Goal: Task Accomplishment & Management: Complete application form

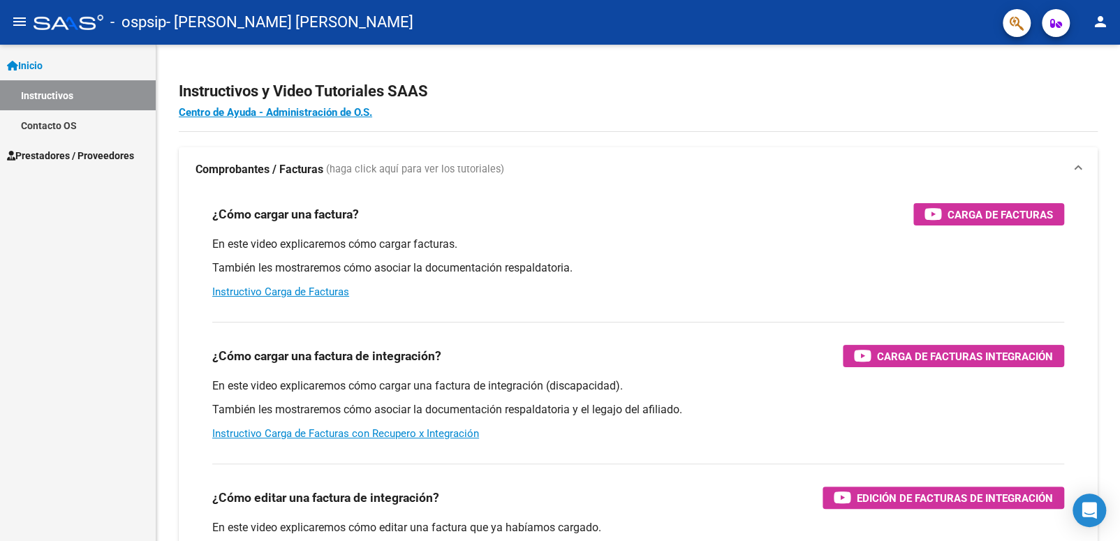
click at [98, 154] on span "Prestadores / Proveedores" at bounding box center [70, 155] width 127 height 15
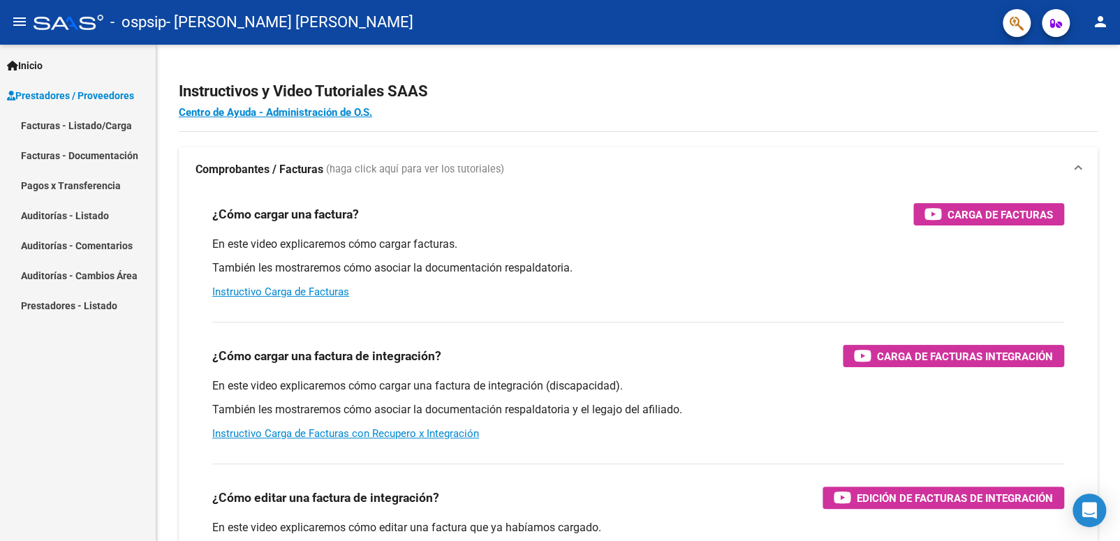
click at [108, 122] on link "Facturas - Listado/Carga" at bounding box center [78, 125] width 156 height 30
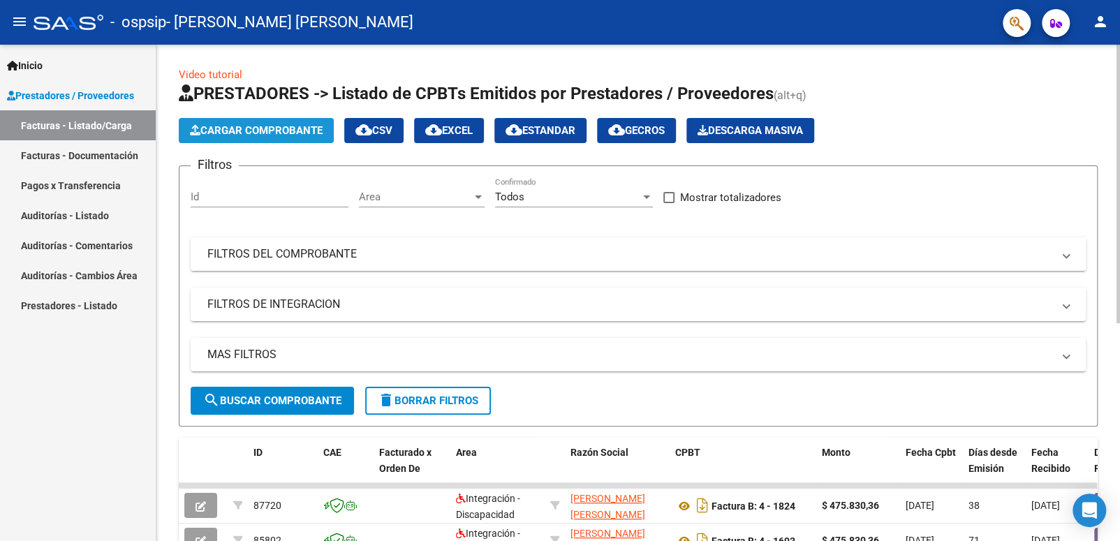
click at [286, 128] on span "Cargar Comprobante" at bounding box center [256, 130] width 133 height 13
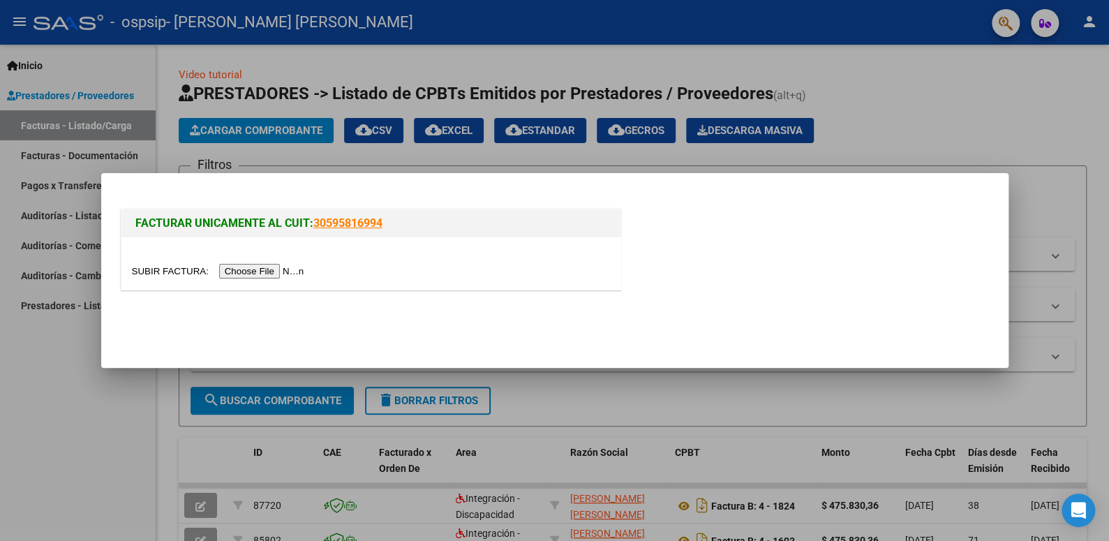
click at [258, 270] on input "file" at bounding box center [220, 271] width 177 height 15
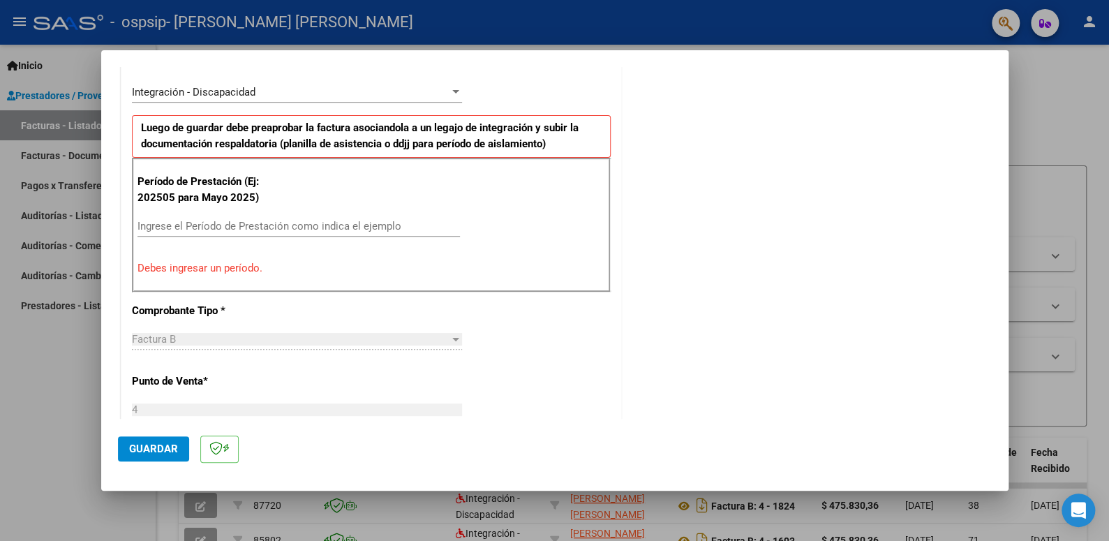
scroll to position [279, 0]
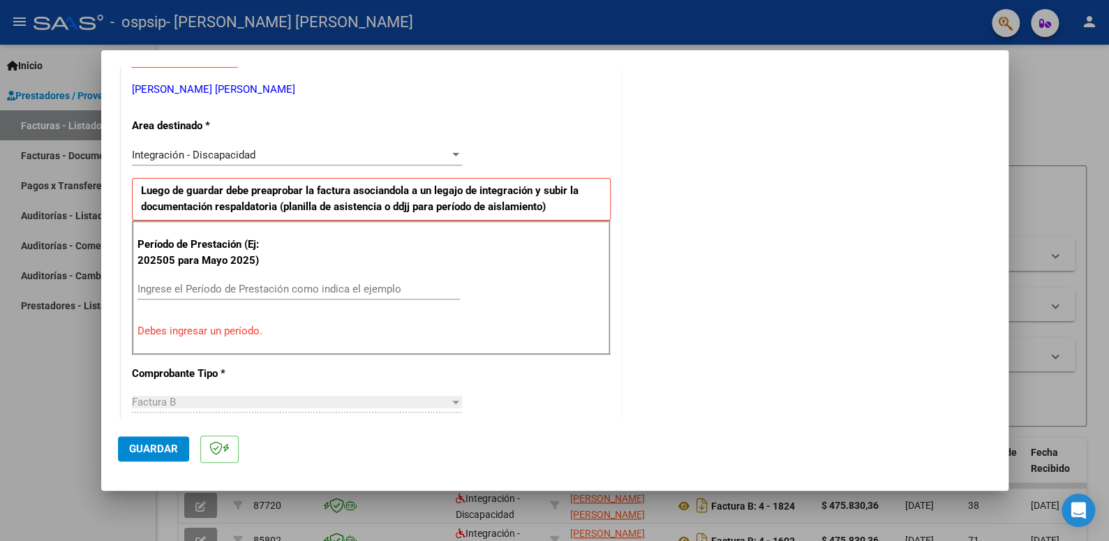
click at [235, 289] on input "Ingrese el Período de Prestación como indica el ejemplo" at bounding box center [299, 289] width 323 height 13
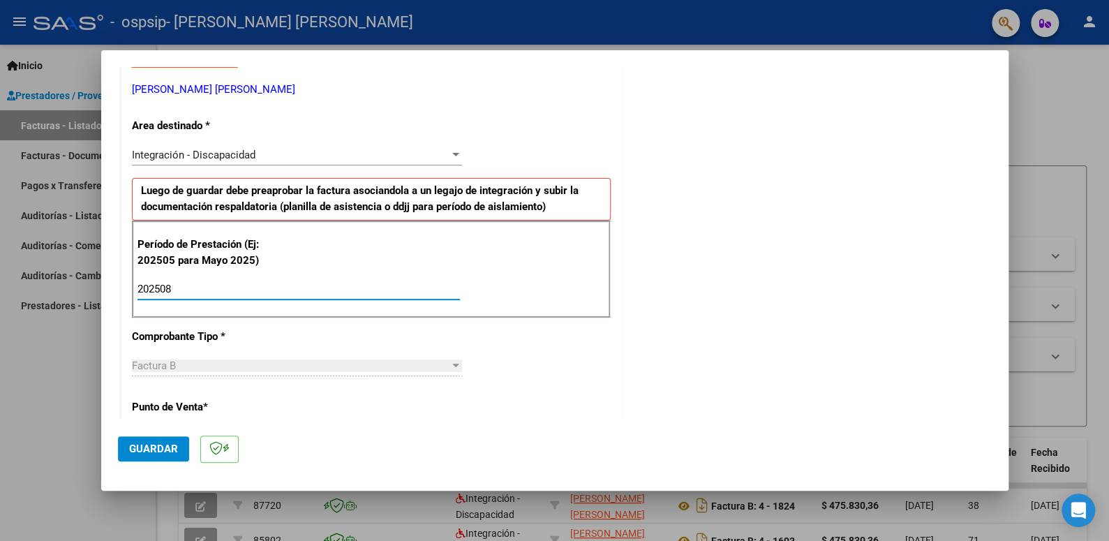
type input "202508"
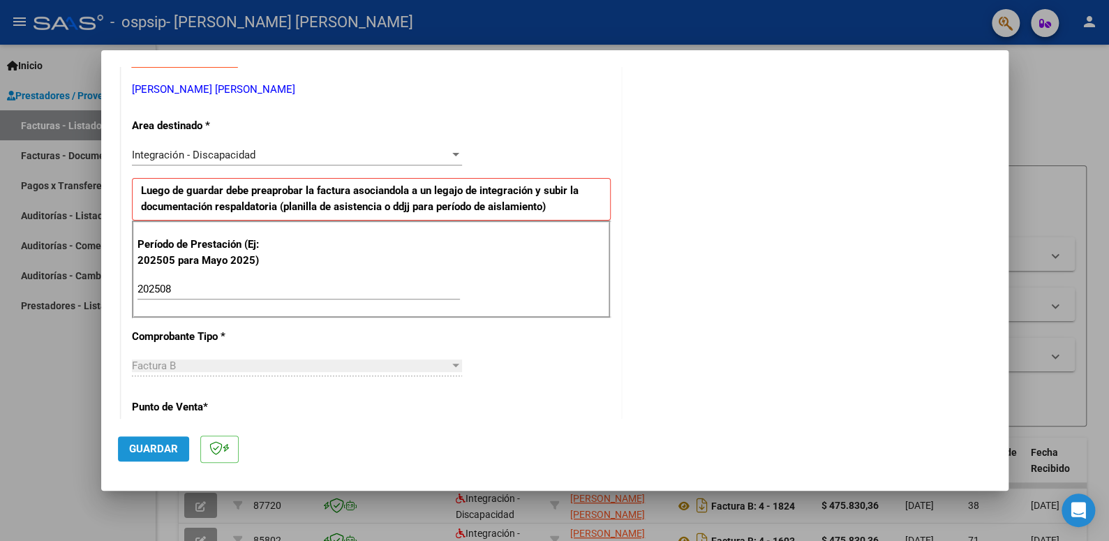
click at [143, 454] on span "Guardar" at bounding box center [153, 449] width 49 height 13
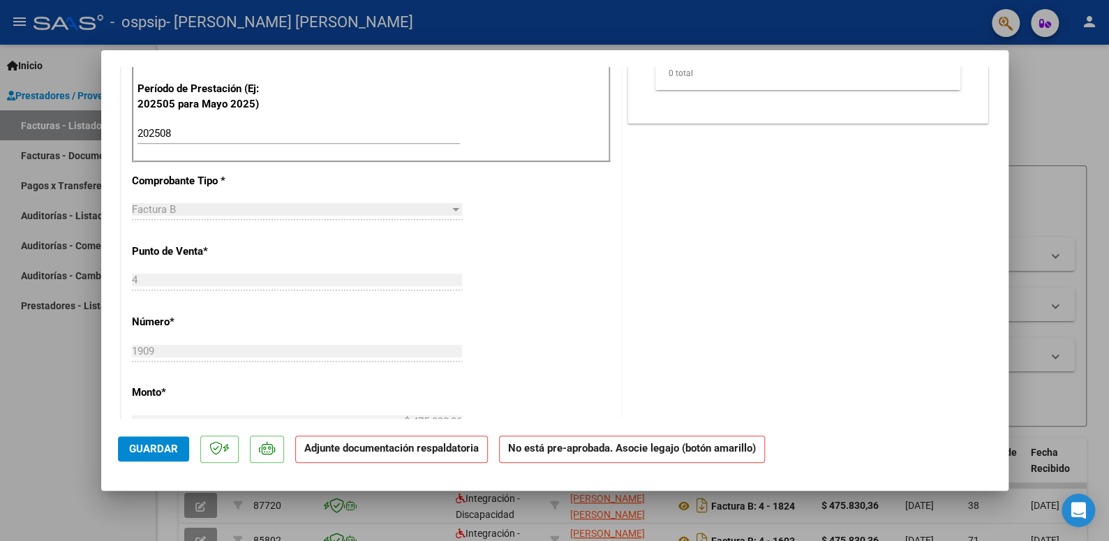
scroll to position [0, 0]
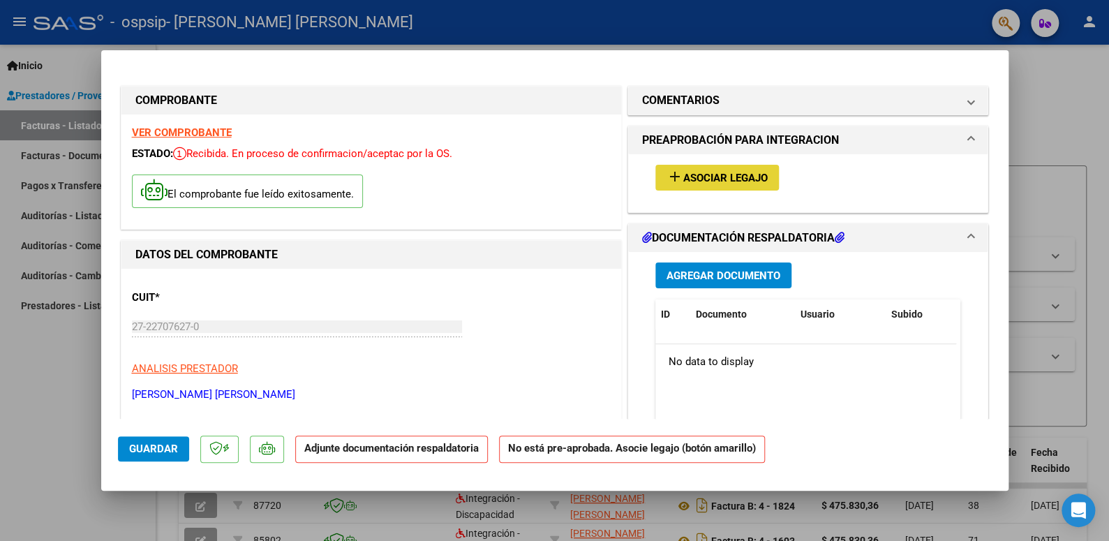
click at [749, 177] on span "Asociar Legajo" at bounding box center [726, 178] width 84 height 13
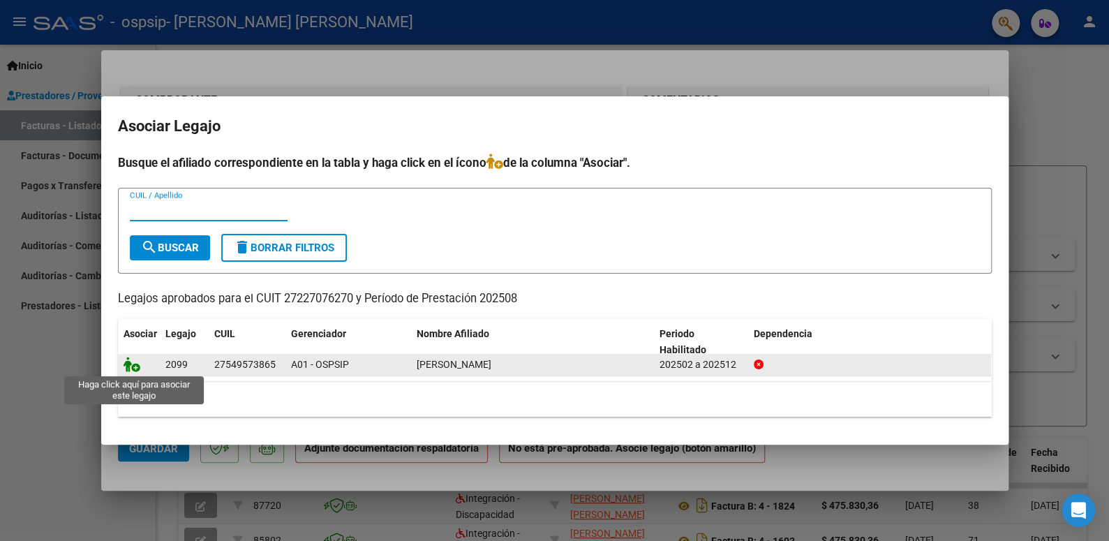
click at [130, 369] on icon at bounding box center [132, 364] width 17 height 15
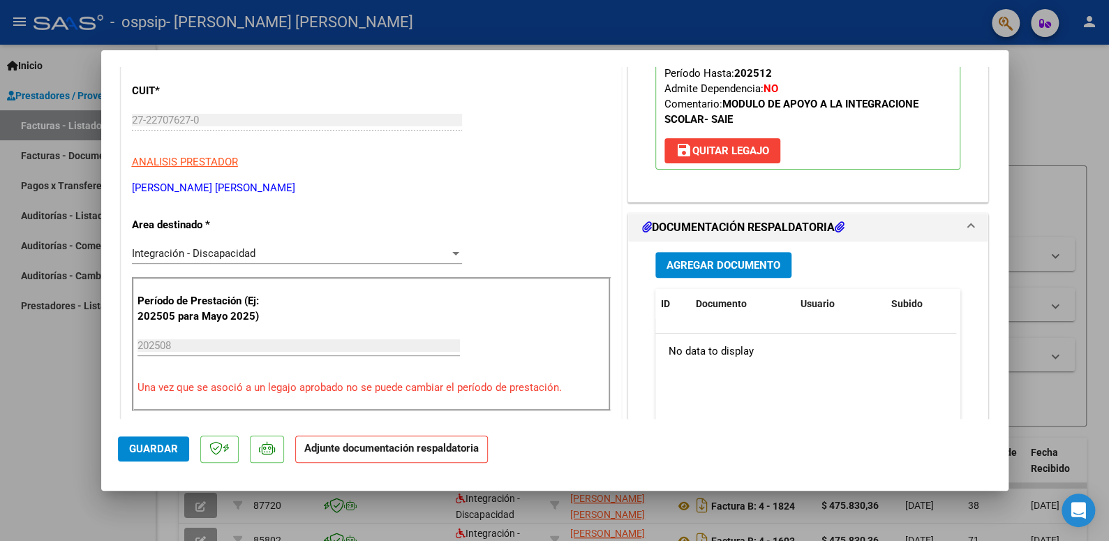
scroll to position [140, 0]
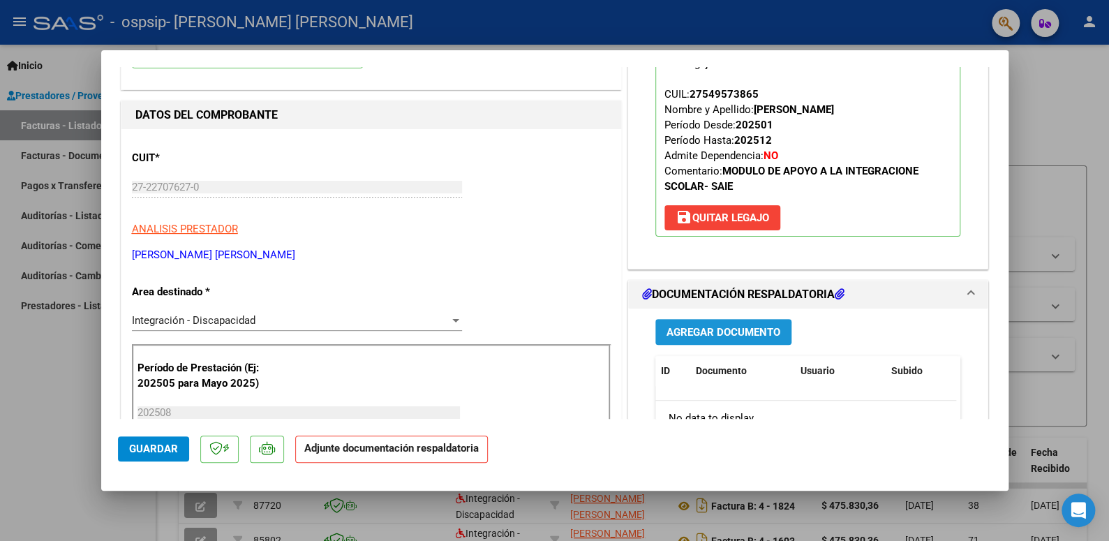
click at [737, 330] on span "Agregar Documento" at bounding box center [724, 332] width 114 height 13
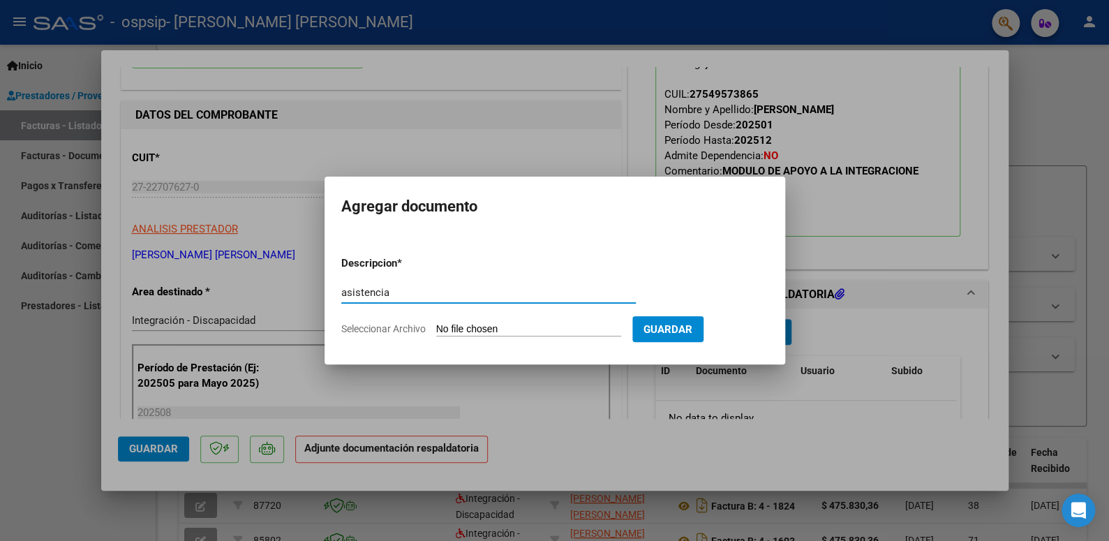
type input "asistencia"
click at [516, 327] on input "Seleccionar Archivo" at bounding box center [528, 329] width 185 height 13
type input "C:\fakepath\[PERSON_NAME] ASISTENCIA.pdf"
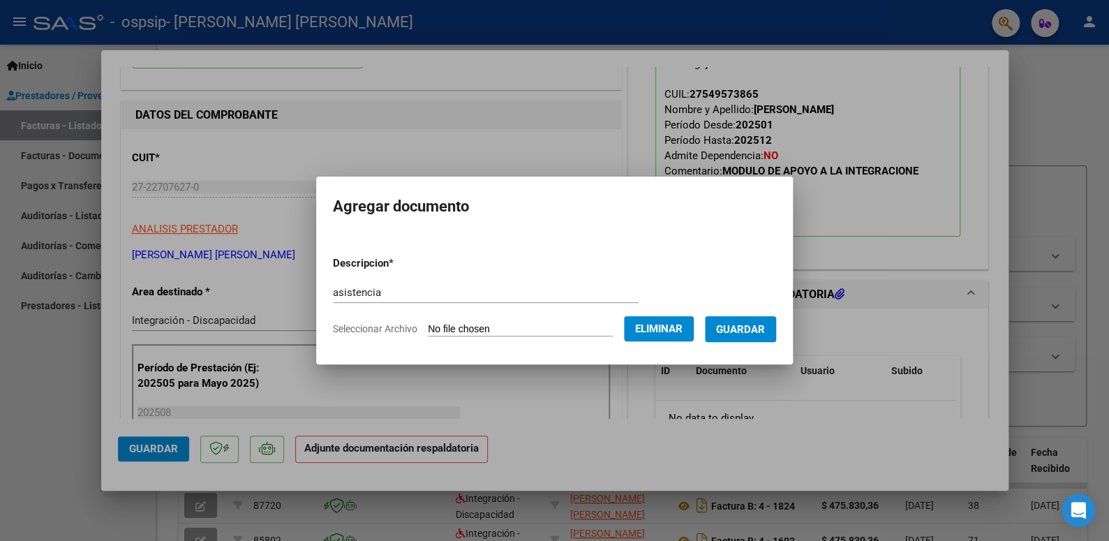
click at [753, 332] on span "Guardar" at bounding box center [740, 329] width 49 height 13
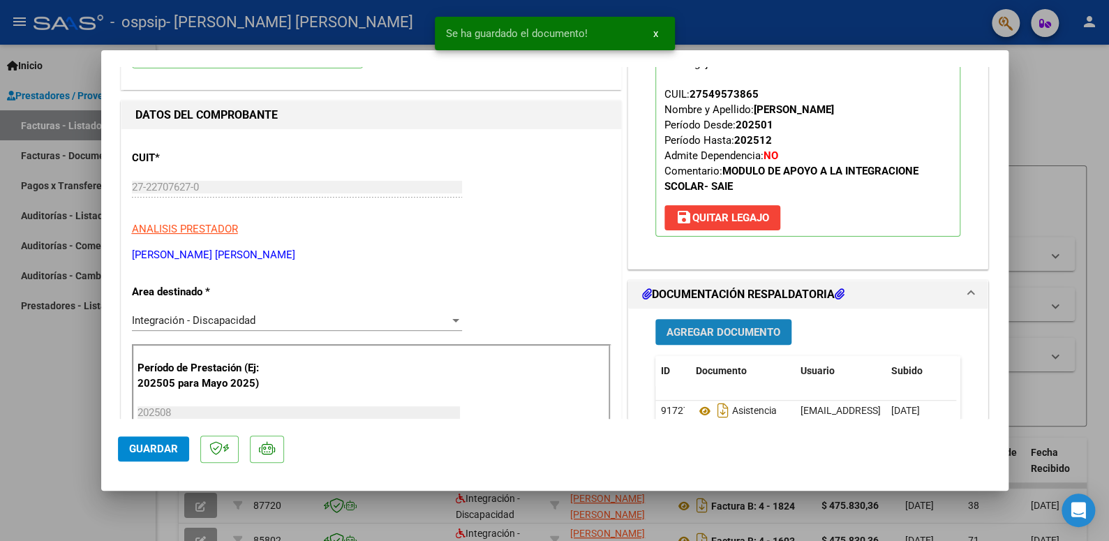
click at [763, 335] on span "Agregar Documento" at bounding box center [724, 332] width 114 height 13
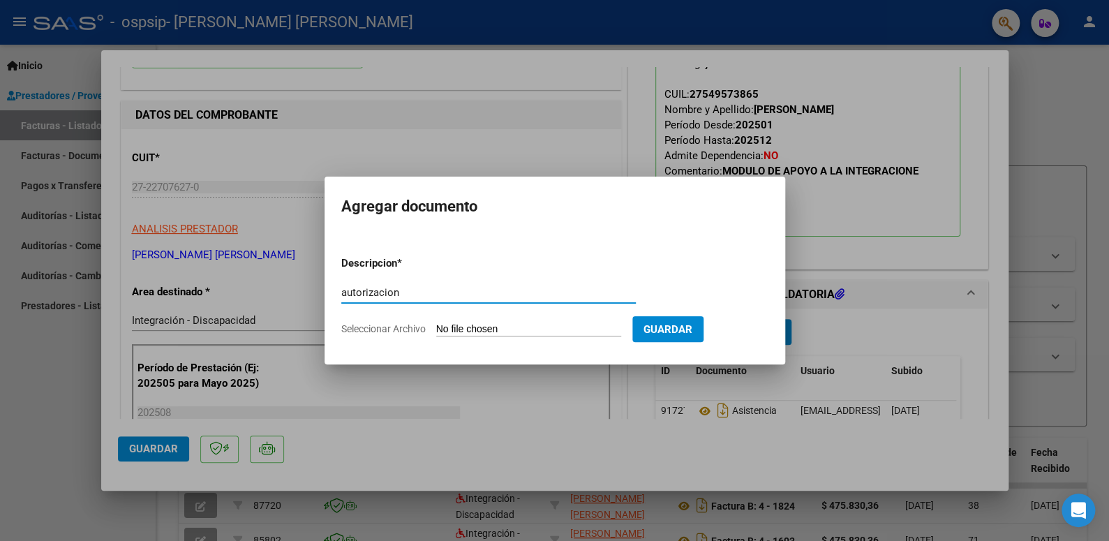
type input "autorizacion"
click at [474, 316] on form "Descripcion * autorizacion Escriba aquí una descripcion Seleccionar Archivo Gua…" at bounding box center [554, 296] width 427 height 102
click at [480, 327] on input "Seleccionar Archivo" at bounding box center [528, 329] width 185 height 13
type input "C:\fakepath\[PERSON_NAME] SAIE AUTORIZACION 2025 SEGUN RESOLUCION 360 22_firmad…"
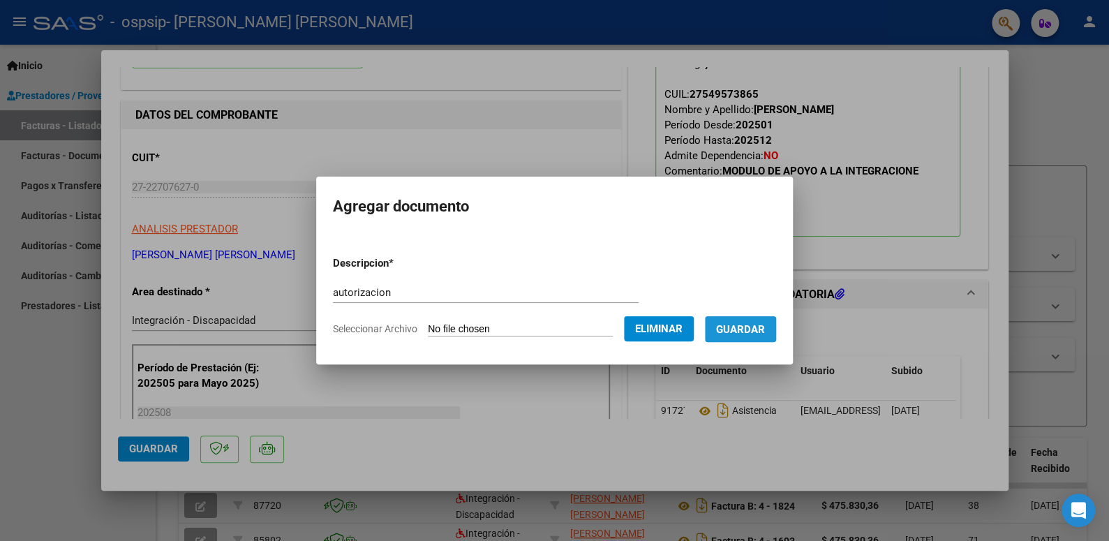
click at [751, 327] on span "Guardar" at bounding box center [740, 329] width 49 height 13
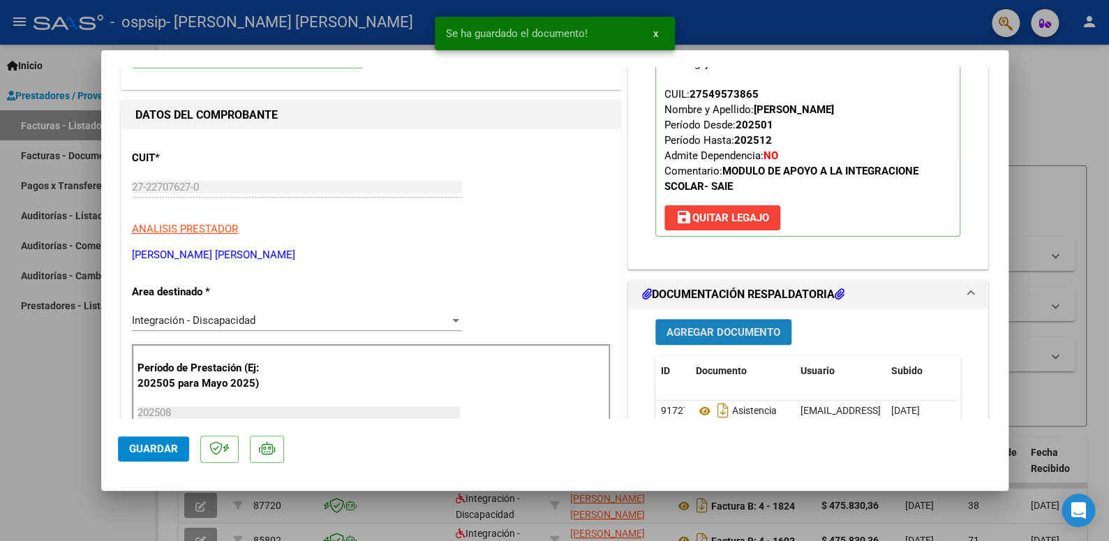
click at [735, 331] on span "Agregar Documento" at bounding box center [724, 332] width 114 height 13
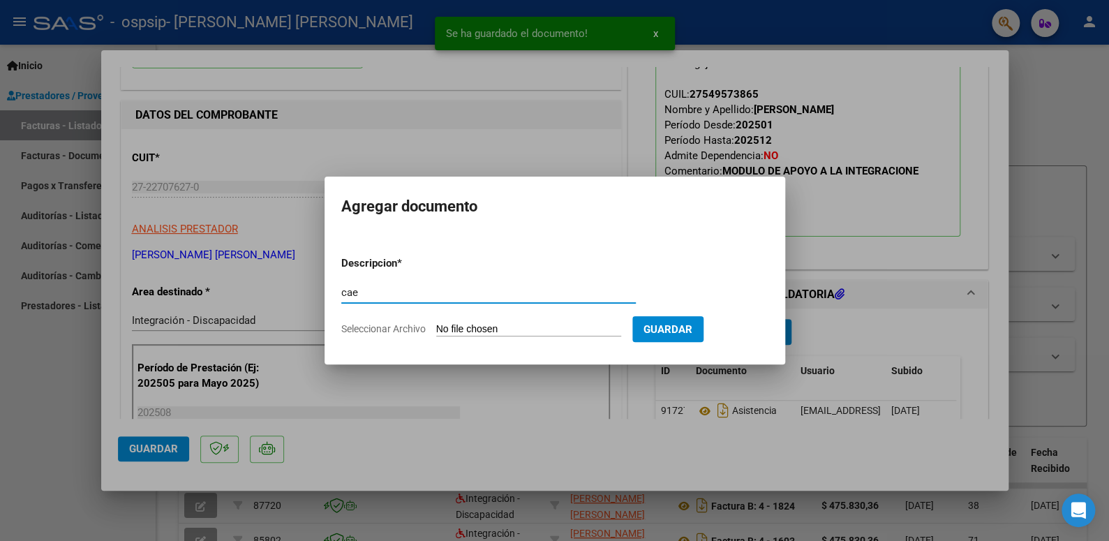
type input "cae"
click at [469, 328] on input "Seleccionar Archivo" at bounding box center [528, 329] width 185 height 13
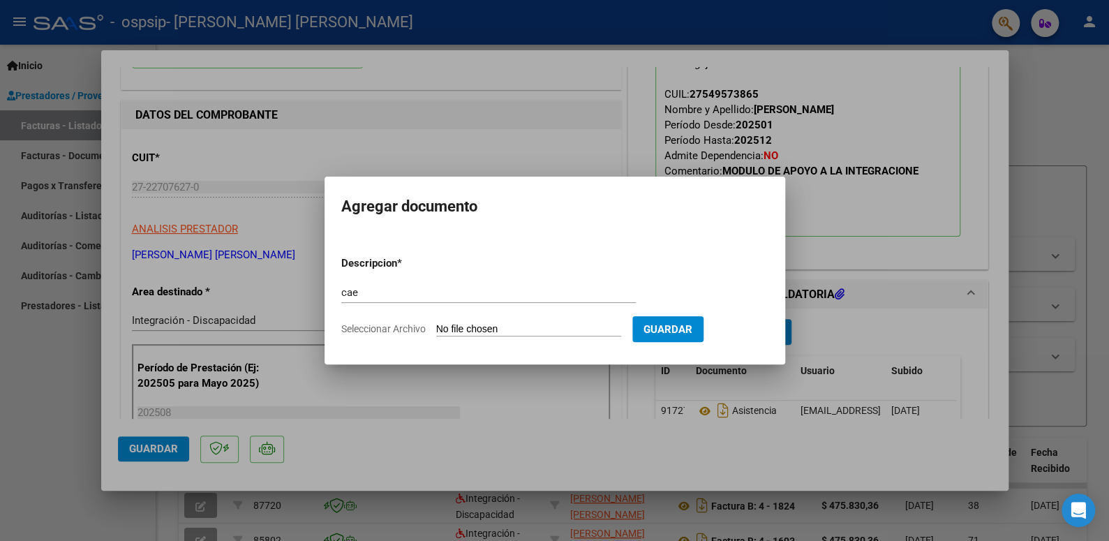
type input "C:\fakepath\Constatación de Comprobantes _ AFIP.pdf"
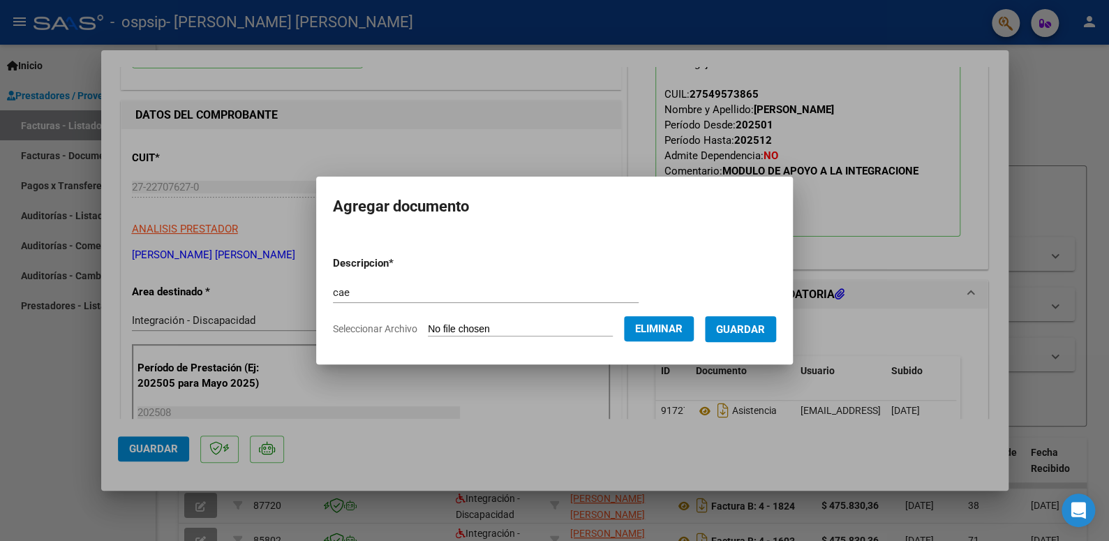
click at [735, 334] on span "Guardar" at bounding box center [740, 329] width 49 height 13
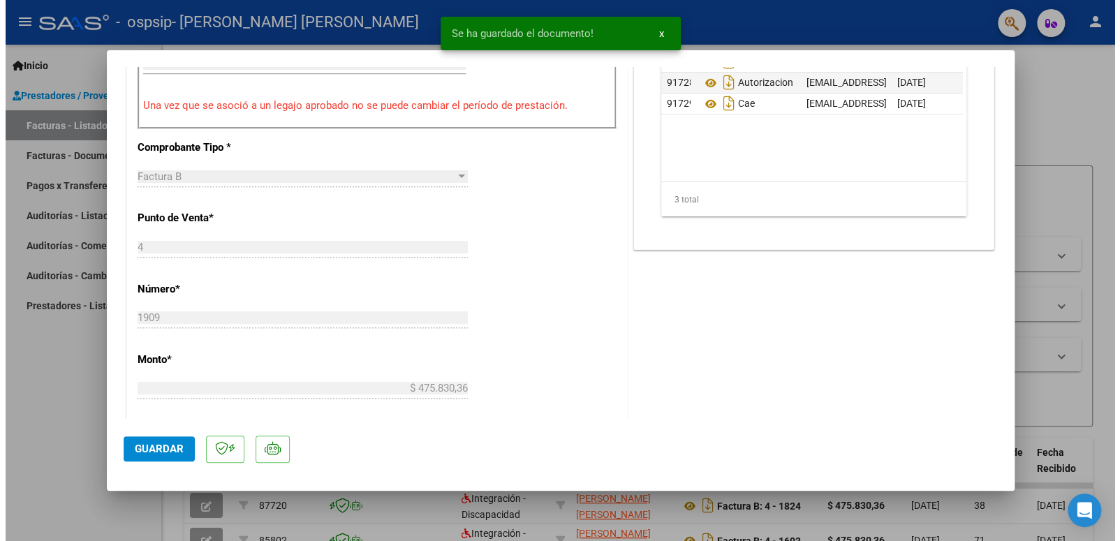
scroll to position [896, 0]
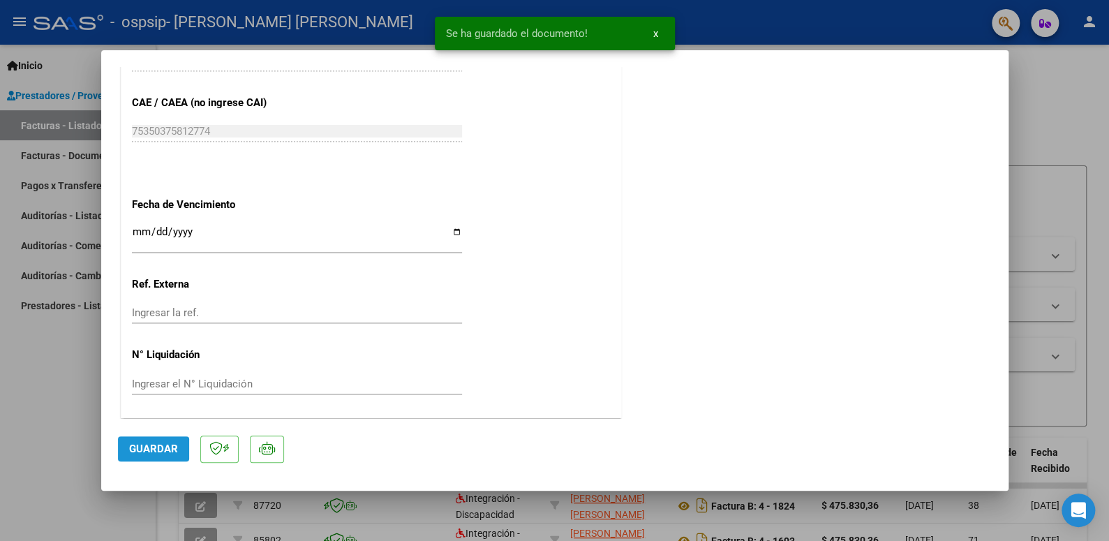
click at [142, 452] on span "Guardar" at bounding box center [153, 449] width 49 height 13
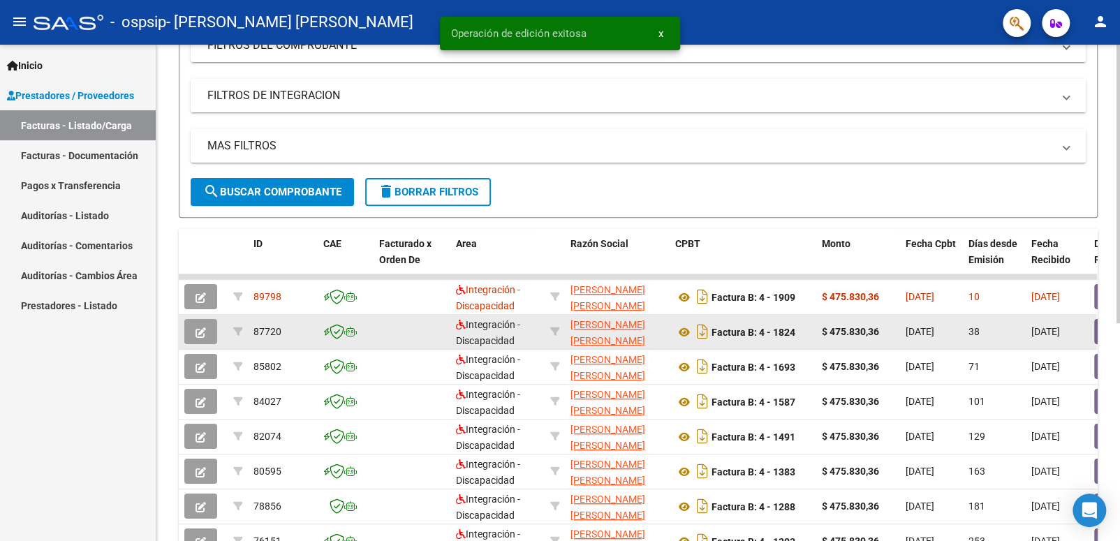
scroll to position [279, 0]
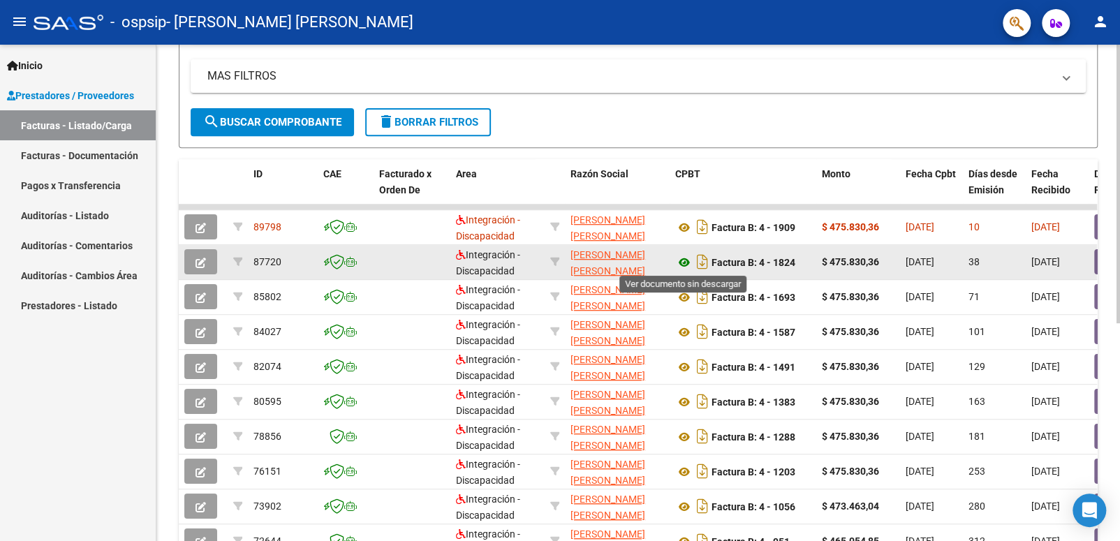
click at [684, 258] on icon at bounding box center [684, 262] width 18 height 17
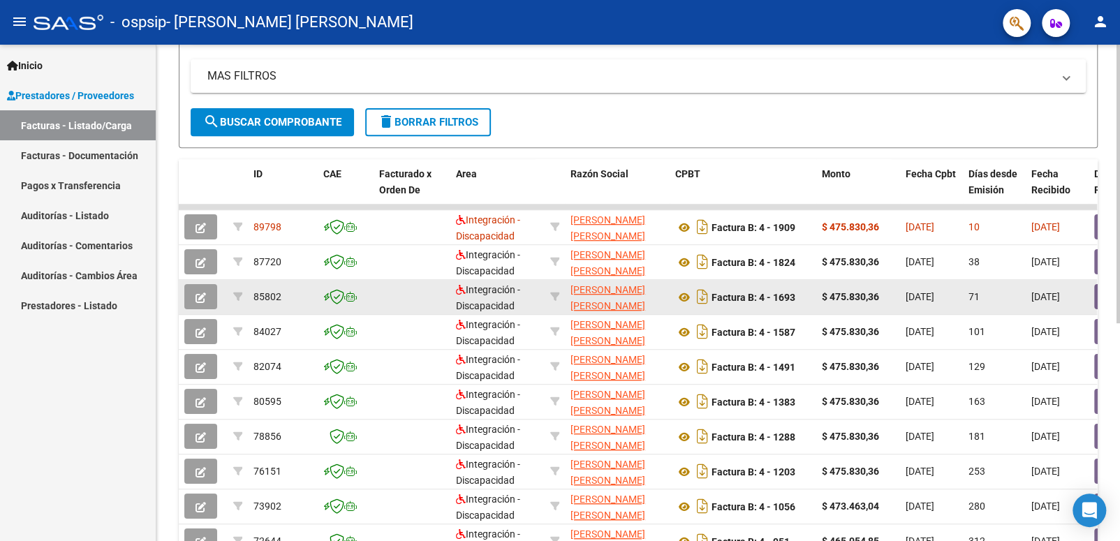
drag, startPoint x: 823, startPoint y: 293, endPoint x: 977, endPoint y: 285, distance: 153.8
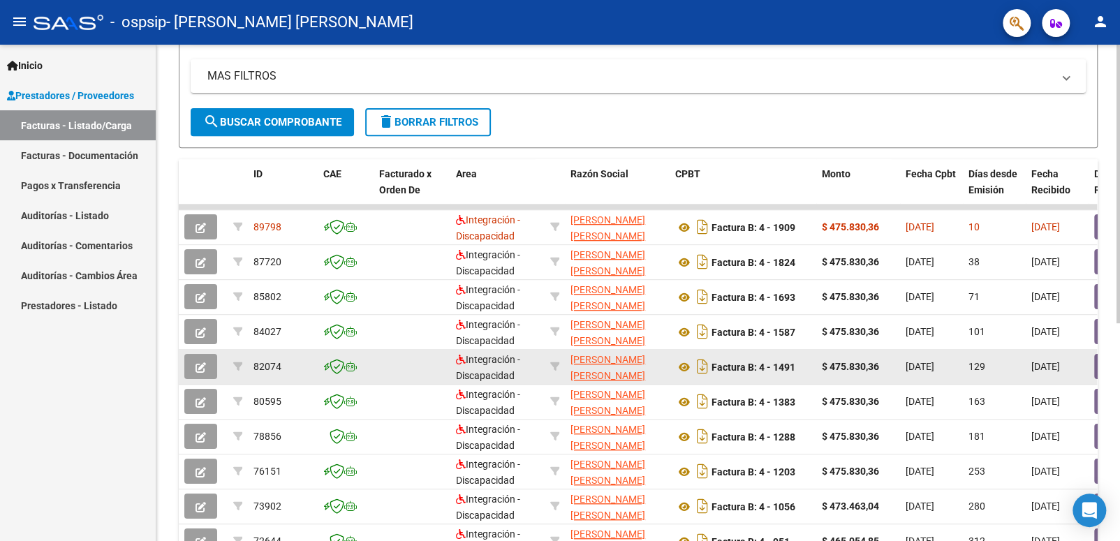
click at [903, 364] on datatable-body-cell "[DATE]" at bounding box center [931, 367] width 63 height 34
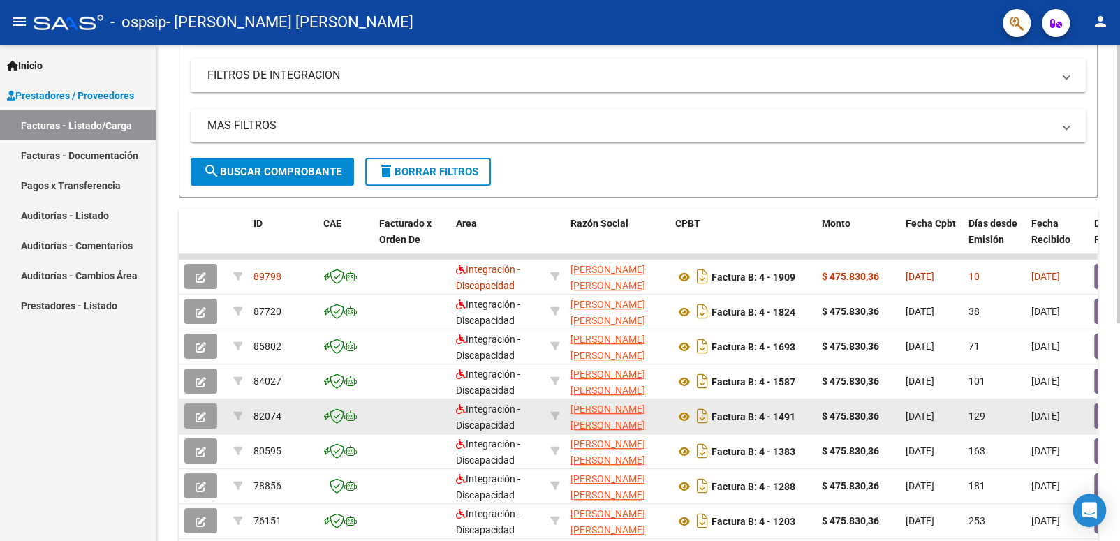
scroll to position [140, 0]
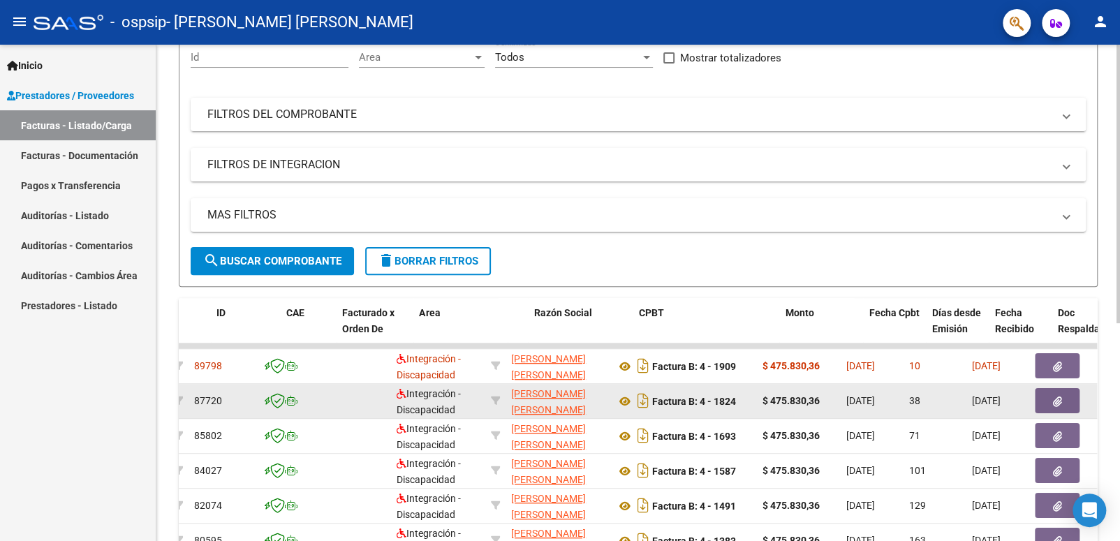
drag, startPoint x: 742, startPoint y: 401, endPoint x: 1096, endPoint y: 398, distance: 353.3
click at [1097, 398] on div "Video tutorial PRESTADORES -> Listado de CPBTs Emitidos por Prestadores / Prove…" at bounding box center [638, 344] width 964 height 878
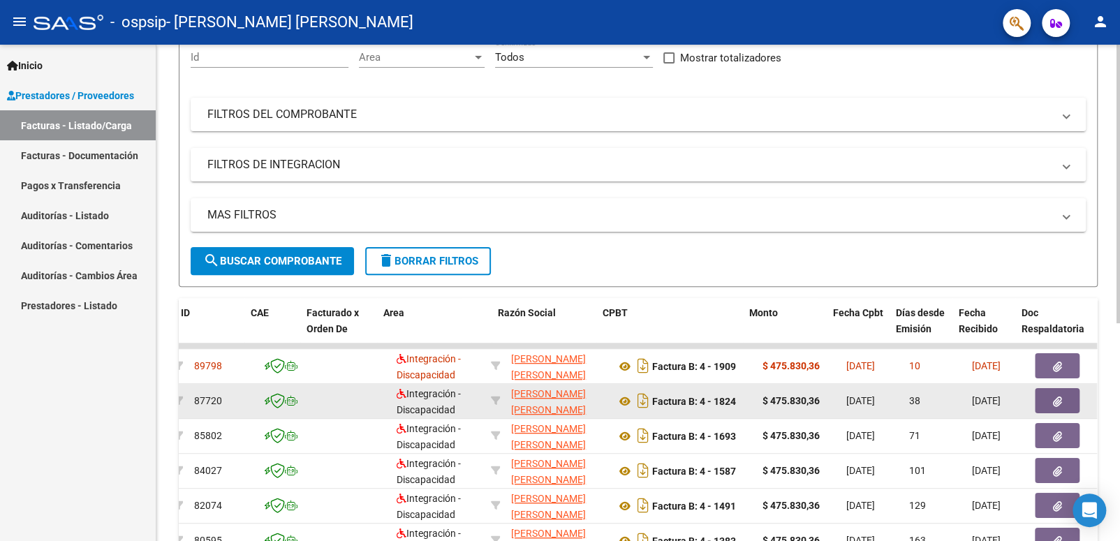
scroll to position [0, 73]
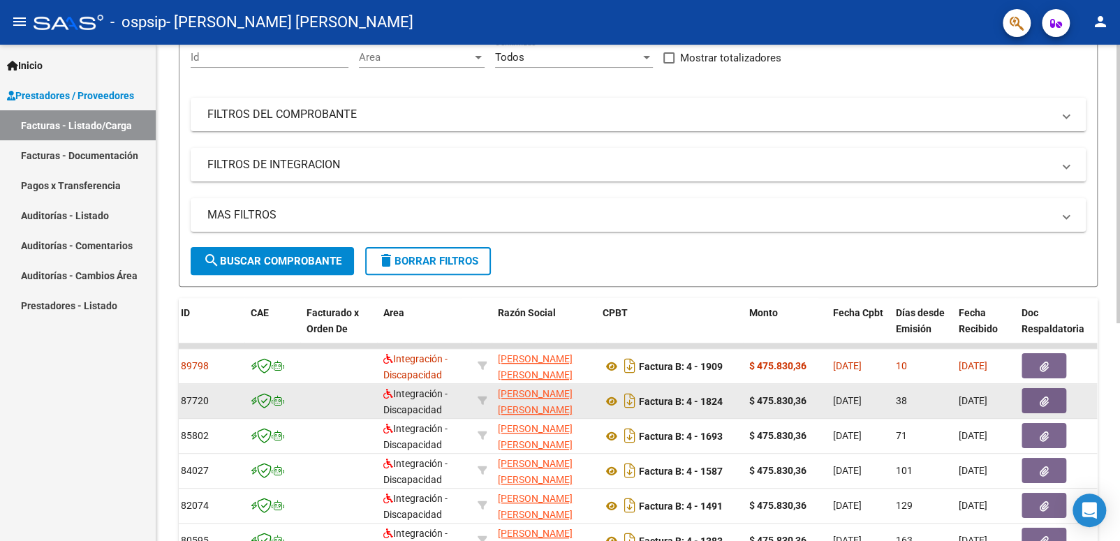
click at [1093, 403] on datatable-body-cell at bounding box center [1058, 401] width 84 height 34
click at [1045, 397] on icon "button" at bounding box center [1044, 402] width 9 height 10
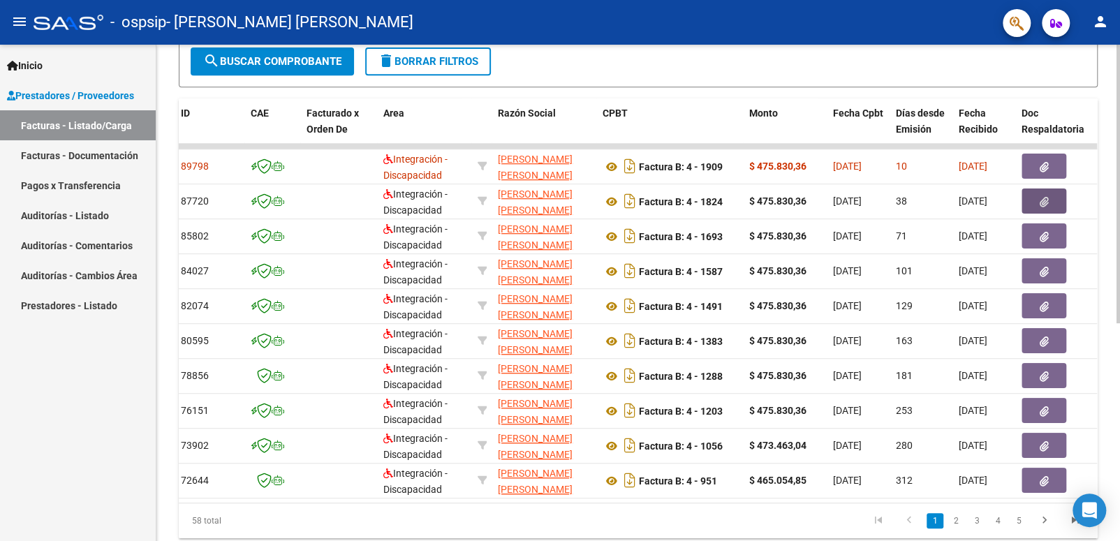
scroll to position [349, 0]
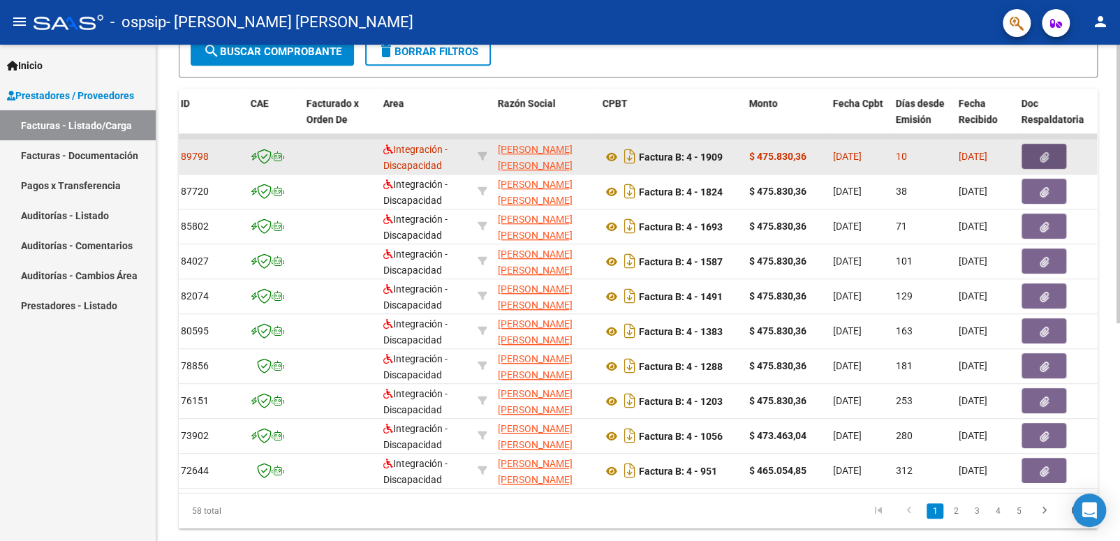
click at [1033, 151] on button "button" at bounding box center [1044, 156] width 45 height 25
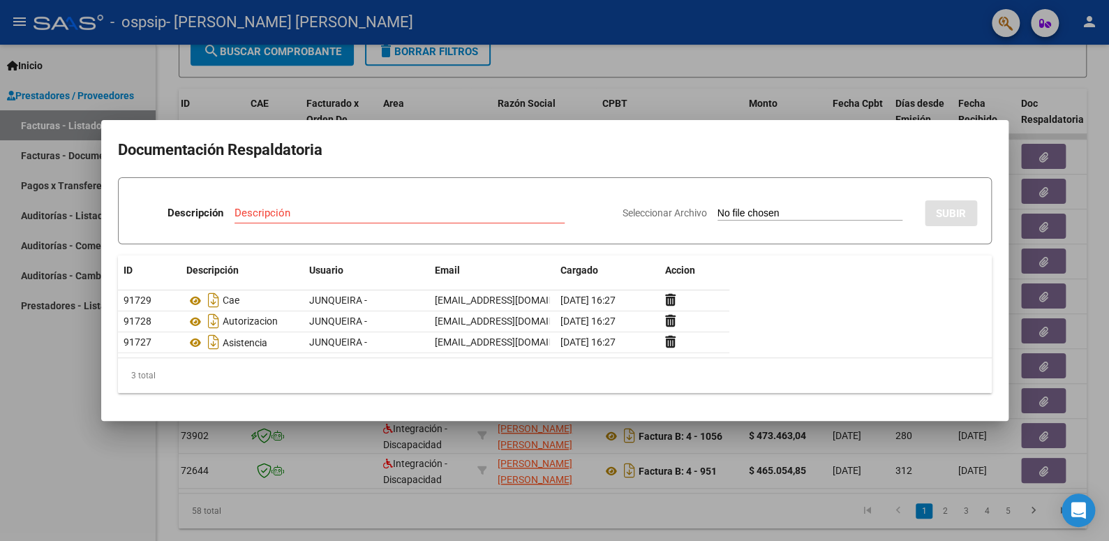
click at [795, 66] on div at bounding box center [554, 270] width 1109 height 541
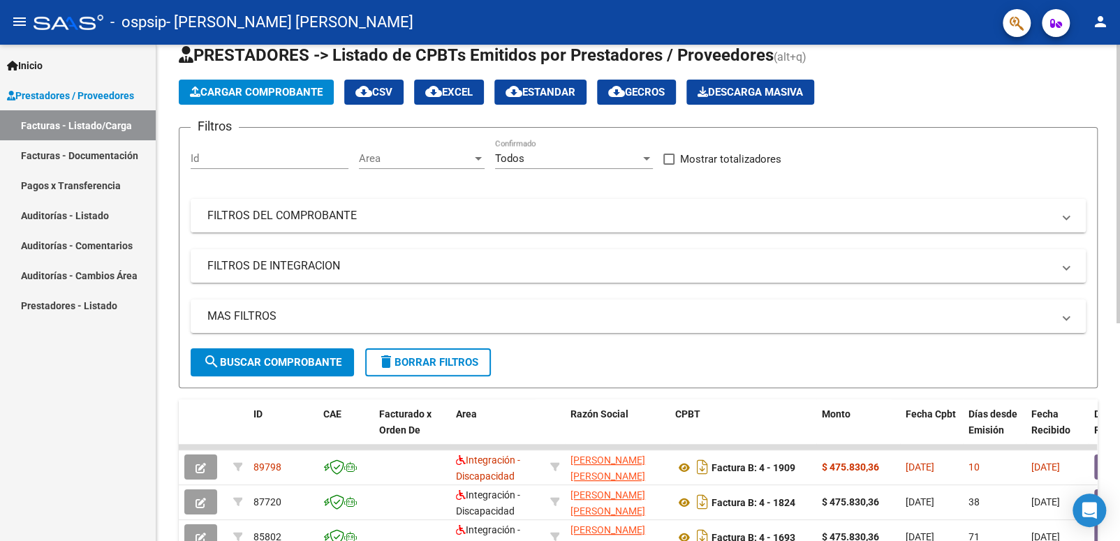
scroll to position [70, 0]
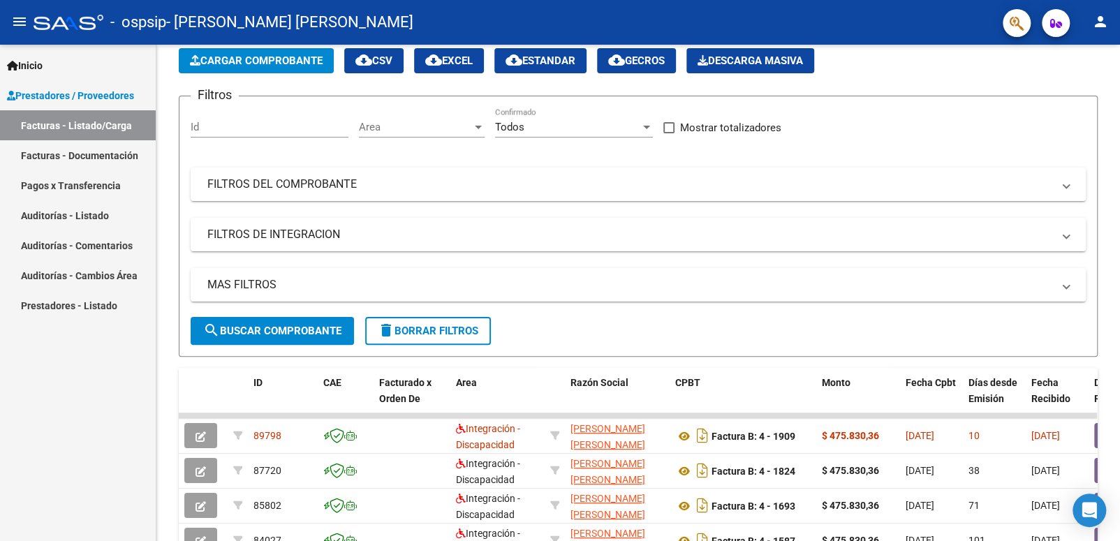
click at [1104, 24] on mat-icon "person" at bounding box center [1100, 21] width 17 height 17
click at [1093, 94] on button "exit_to_app Salir" at bounding box center [1071, 92] width 85 height 34
